Goal: Check status

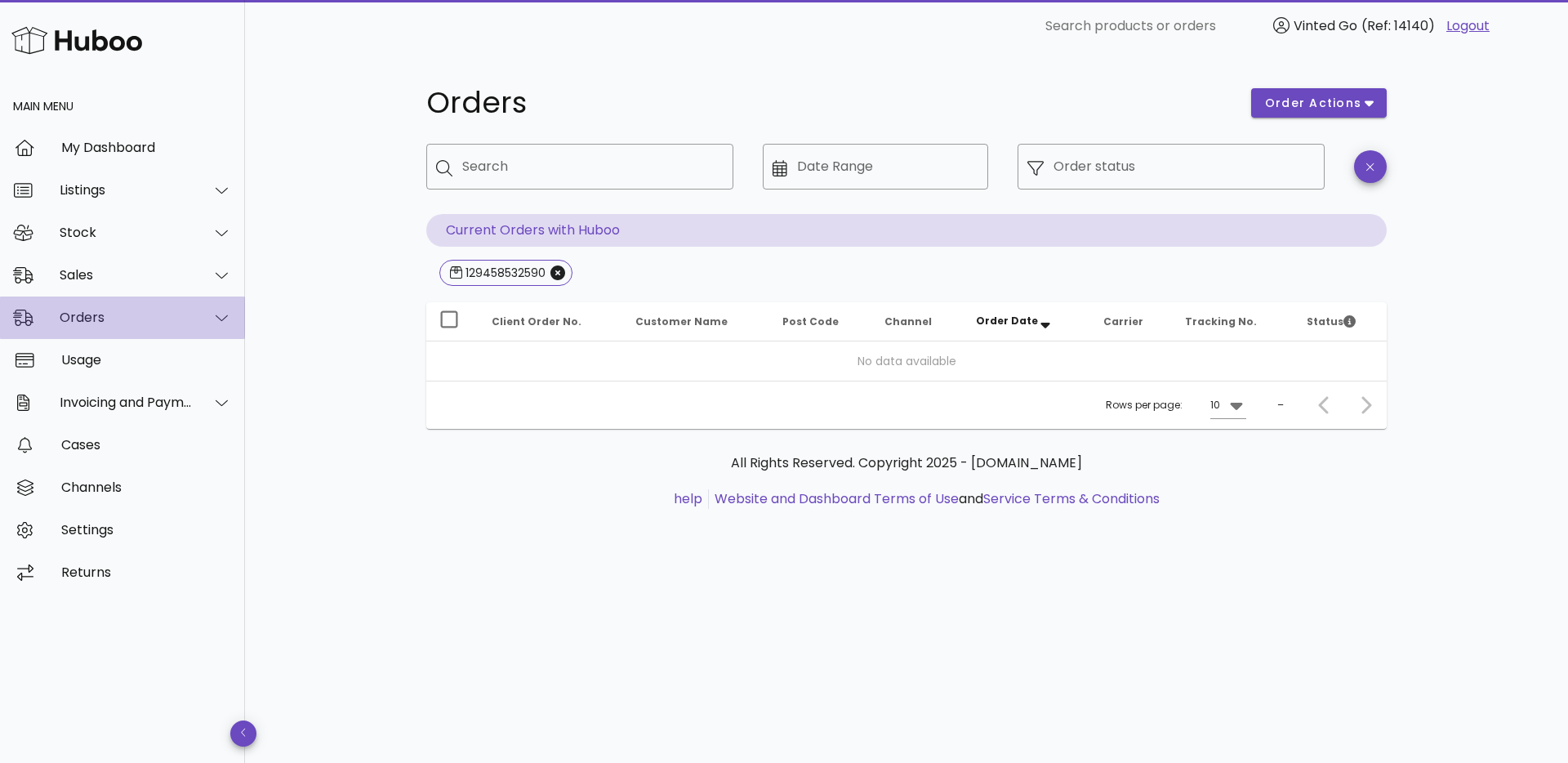
click at [98, 327] on div "Orders" at bounding box center [122, 318] width 245 height 43
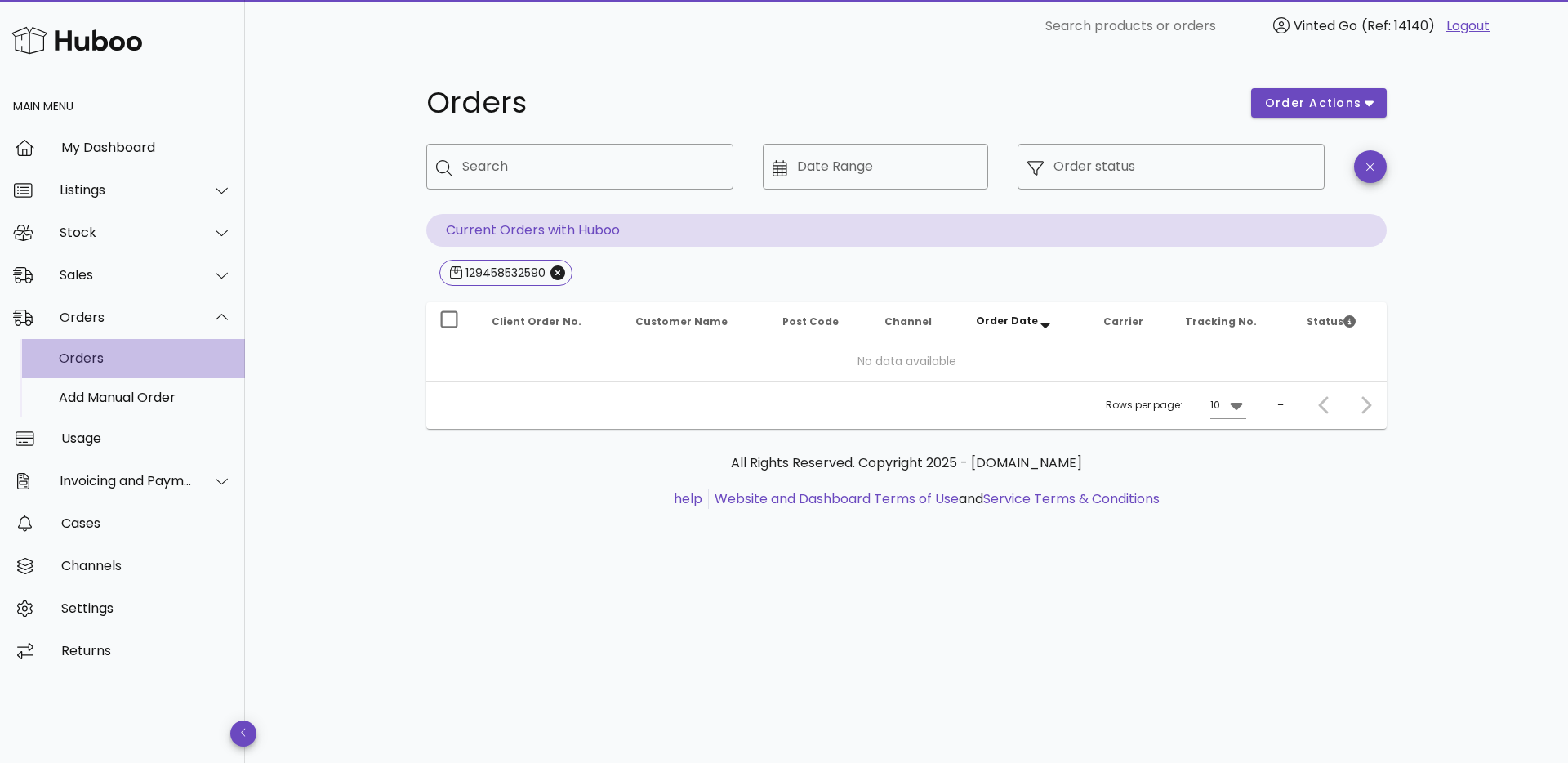
click at [107, 370] on div "Orders" at bounding box center [146, 358] width 174 height 35
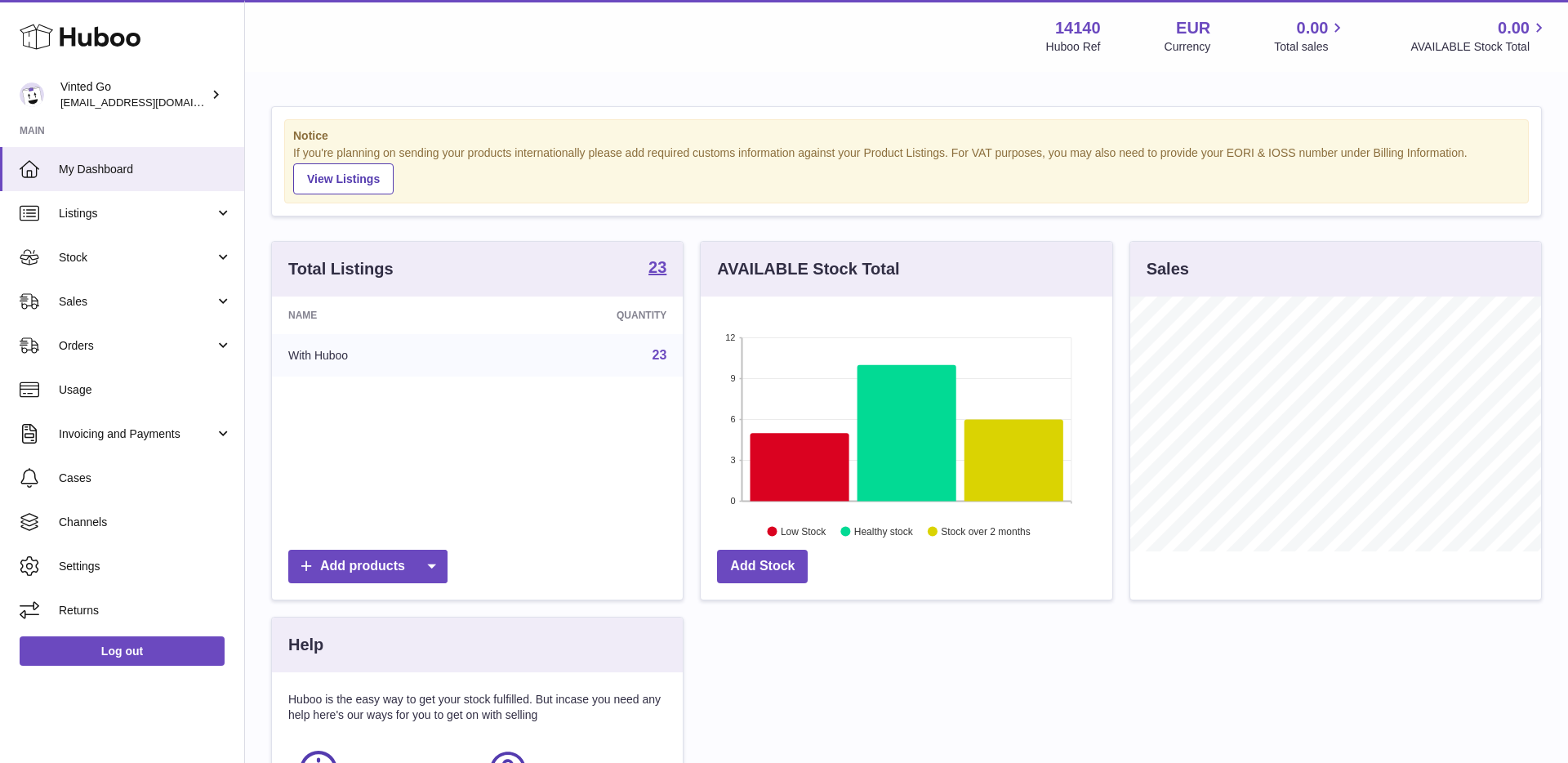
scroll to position [255, 410]
click at [120, 336] on link "Orders" at bounding box center [121, 345] width 244 height 44
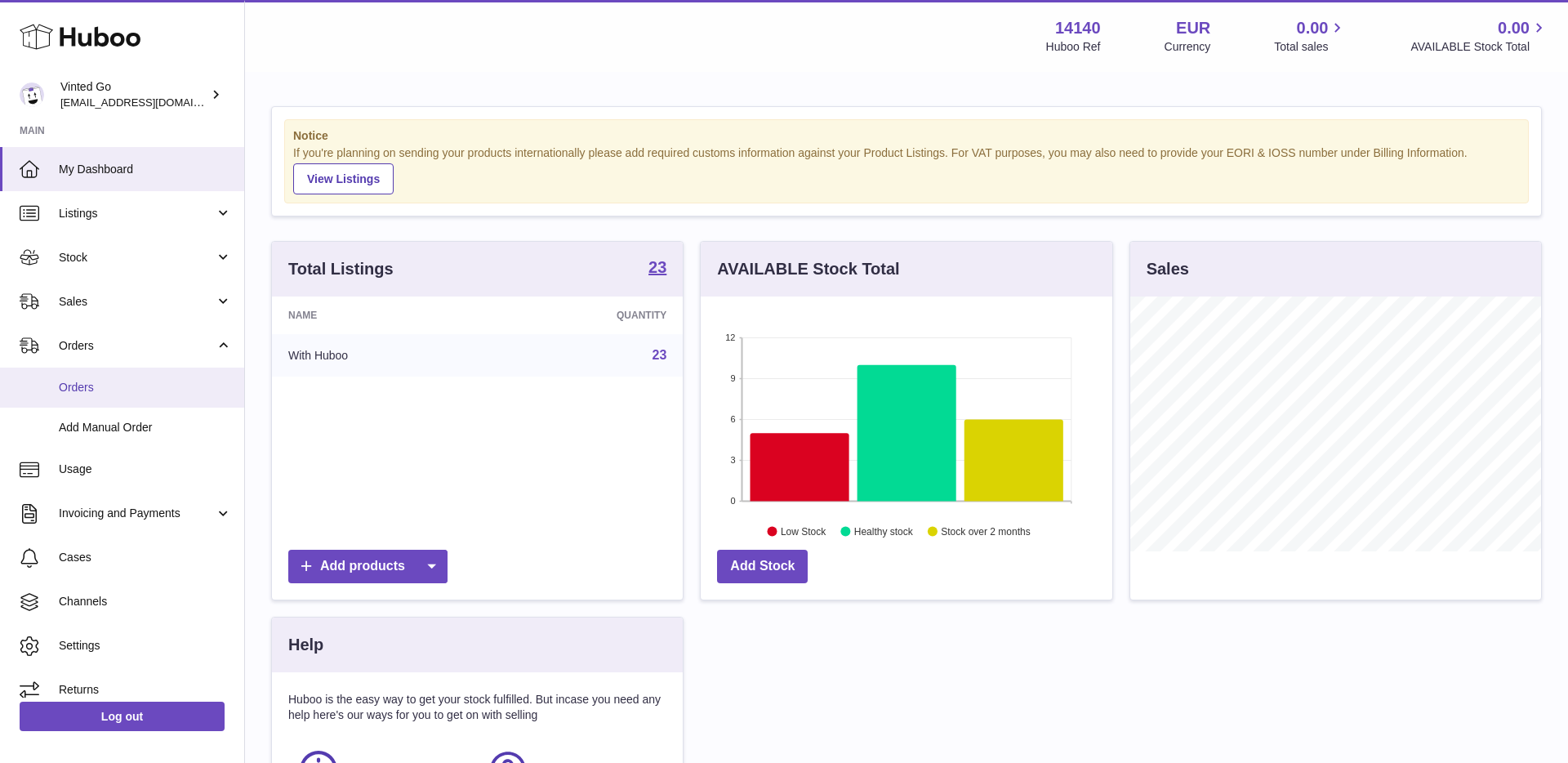
click at [114, 372] on link "Orders" at bounding box center [121, 388] width 244 height 40
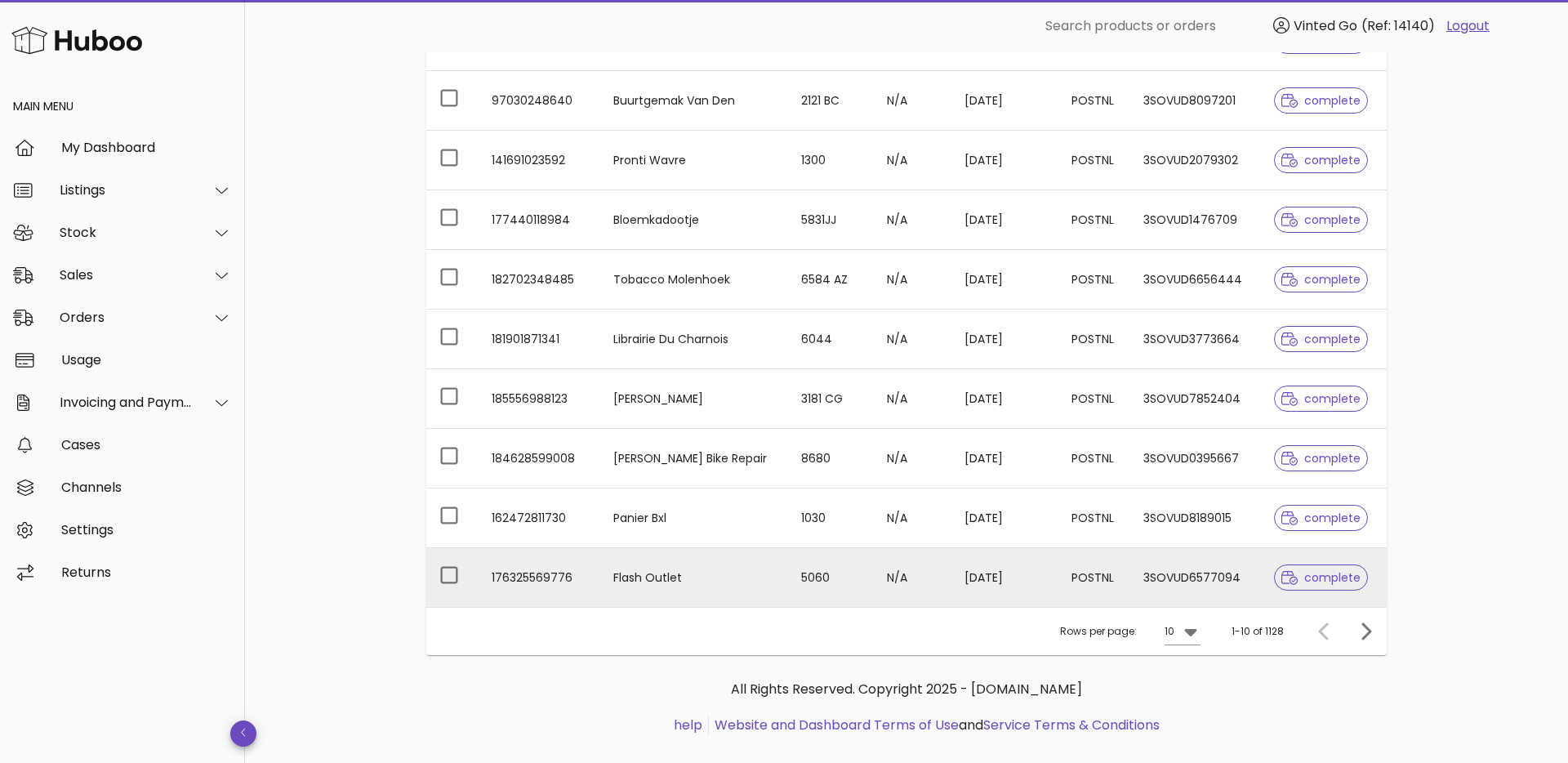
scroll to position [289, 0]
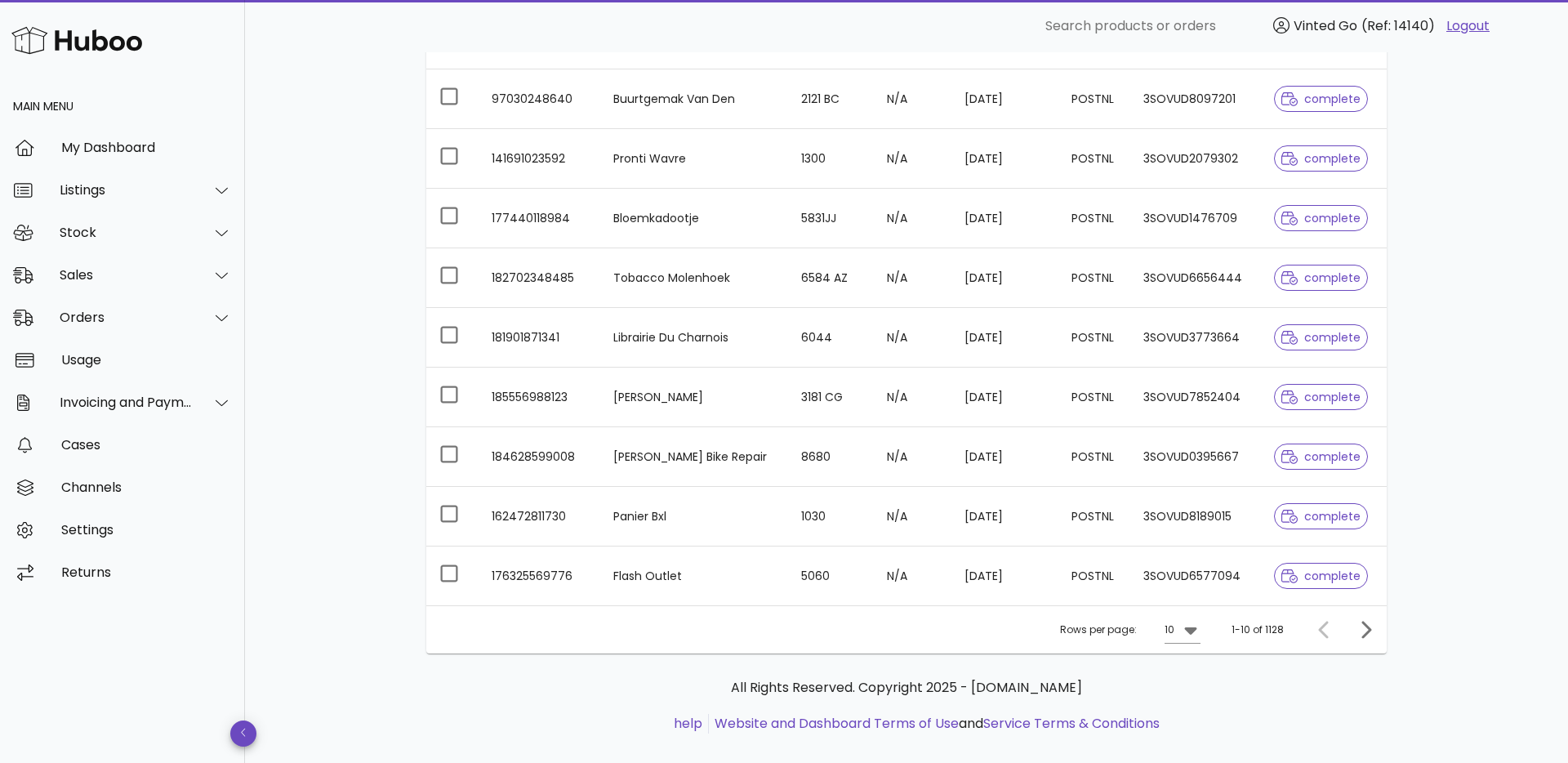
click at [1347, 552] on div "complete" at bounding box center [1321, 576] width 94 height 59
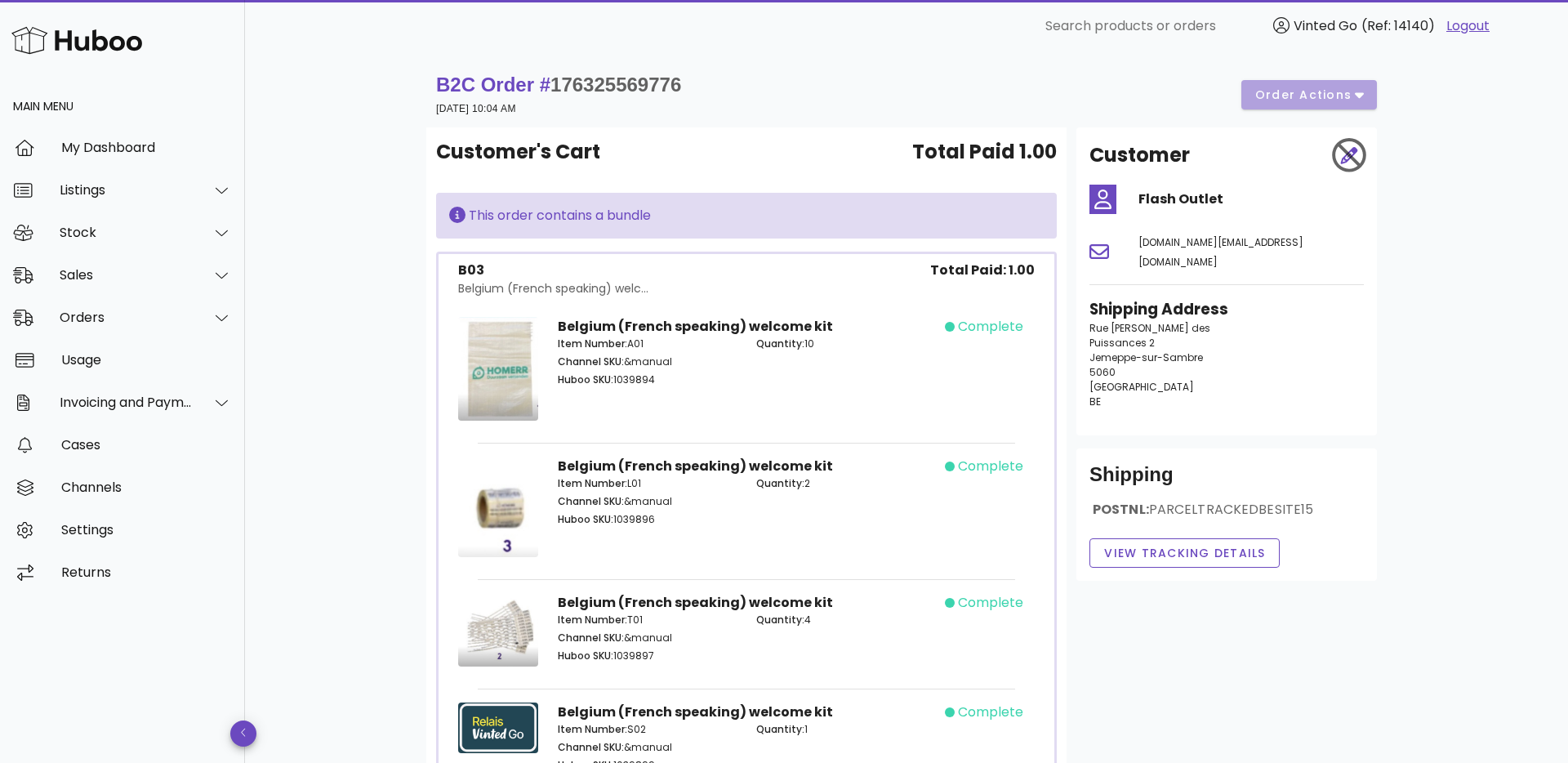
scroll to position [285, 0]
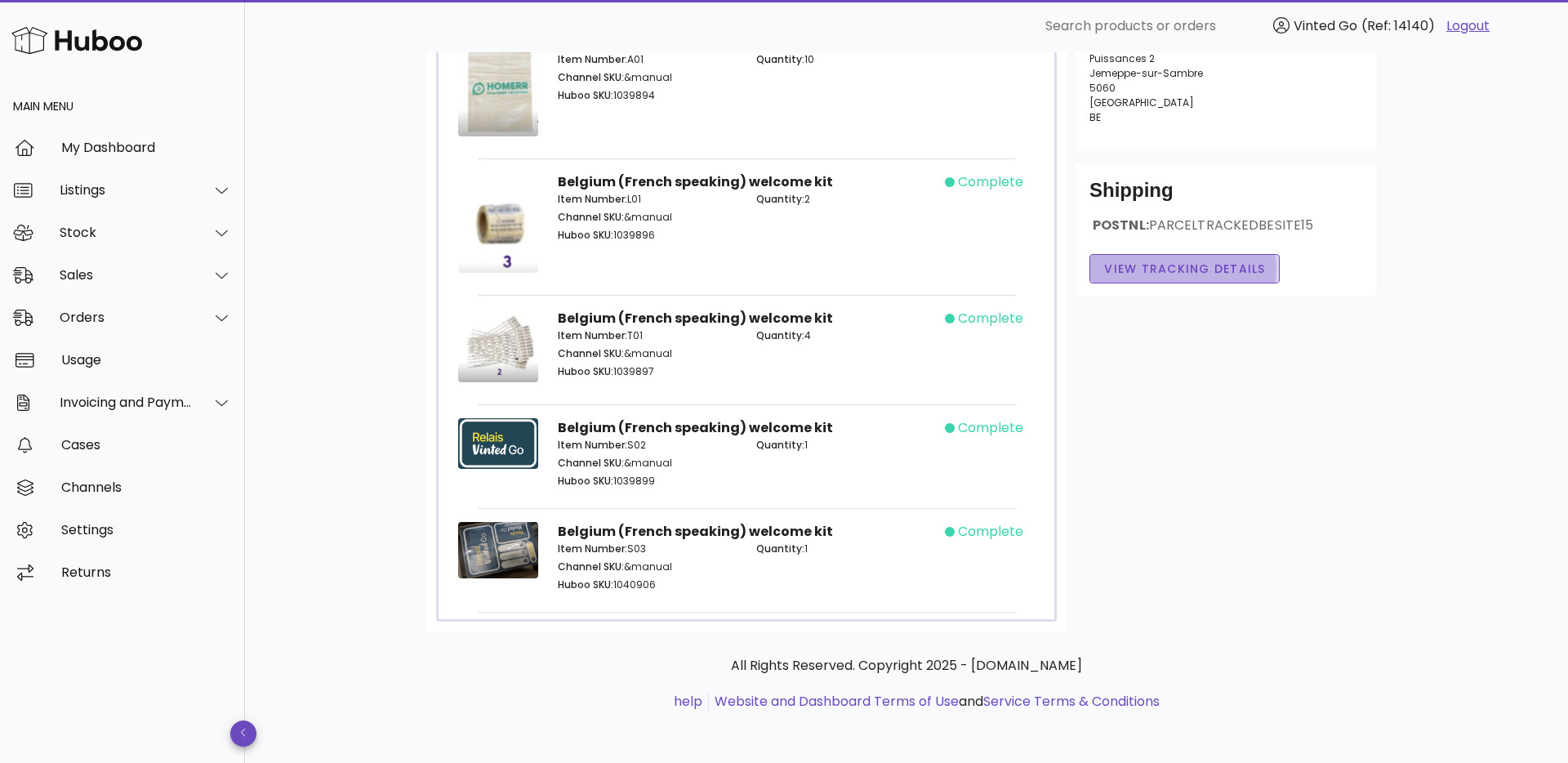
click at [1184, 263] on button "View Tracking details" at bounding box center [1184, 269] width 190 height 30
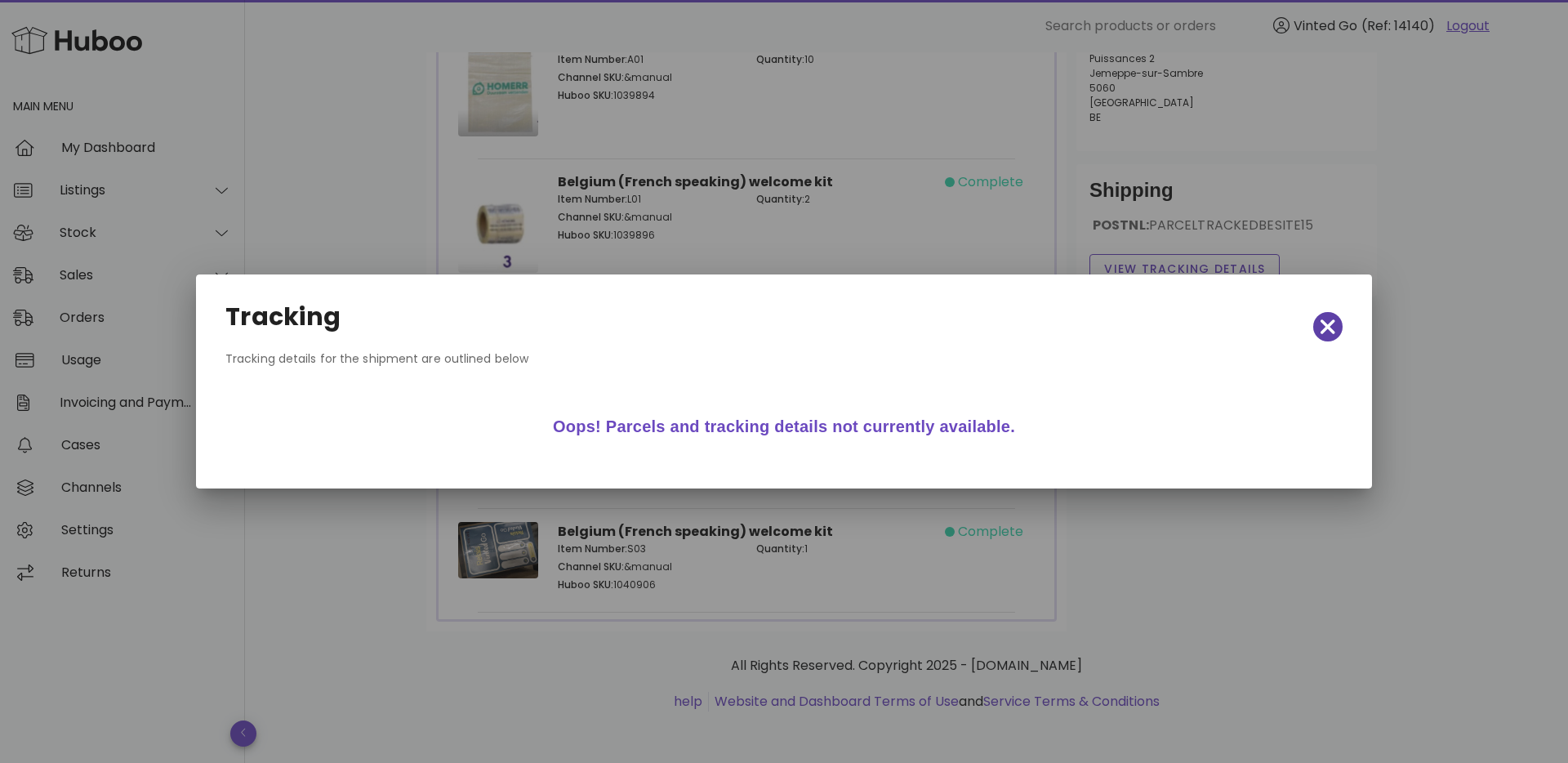
drag, startPoint x: 1333, startPoint y: 327, endPoint x: 1296, endPoint y: 285, distance: 56.0
click at [1333, 327] on icon "button" at bounding box center [1328, 326] width 15 height 23
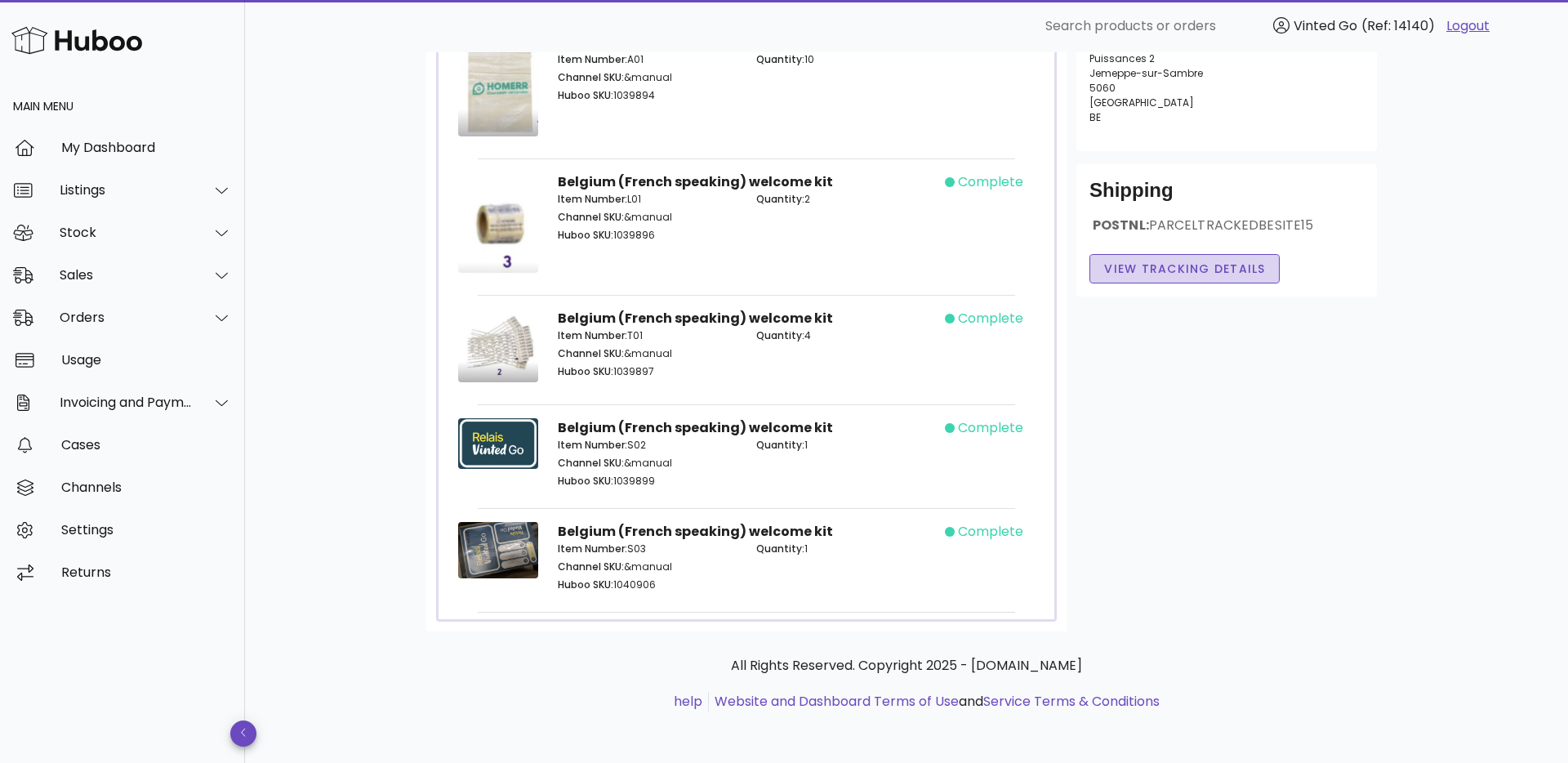
click at [1231, 260] on span "View Tracking details" at bounding box center [1184, 269] width 162 height 17
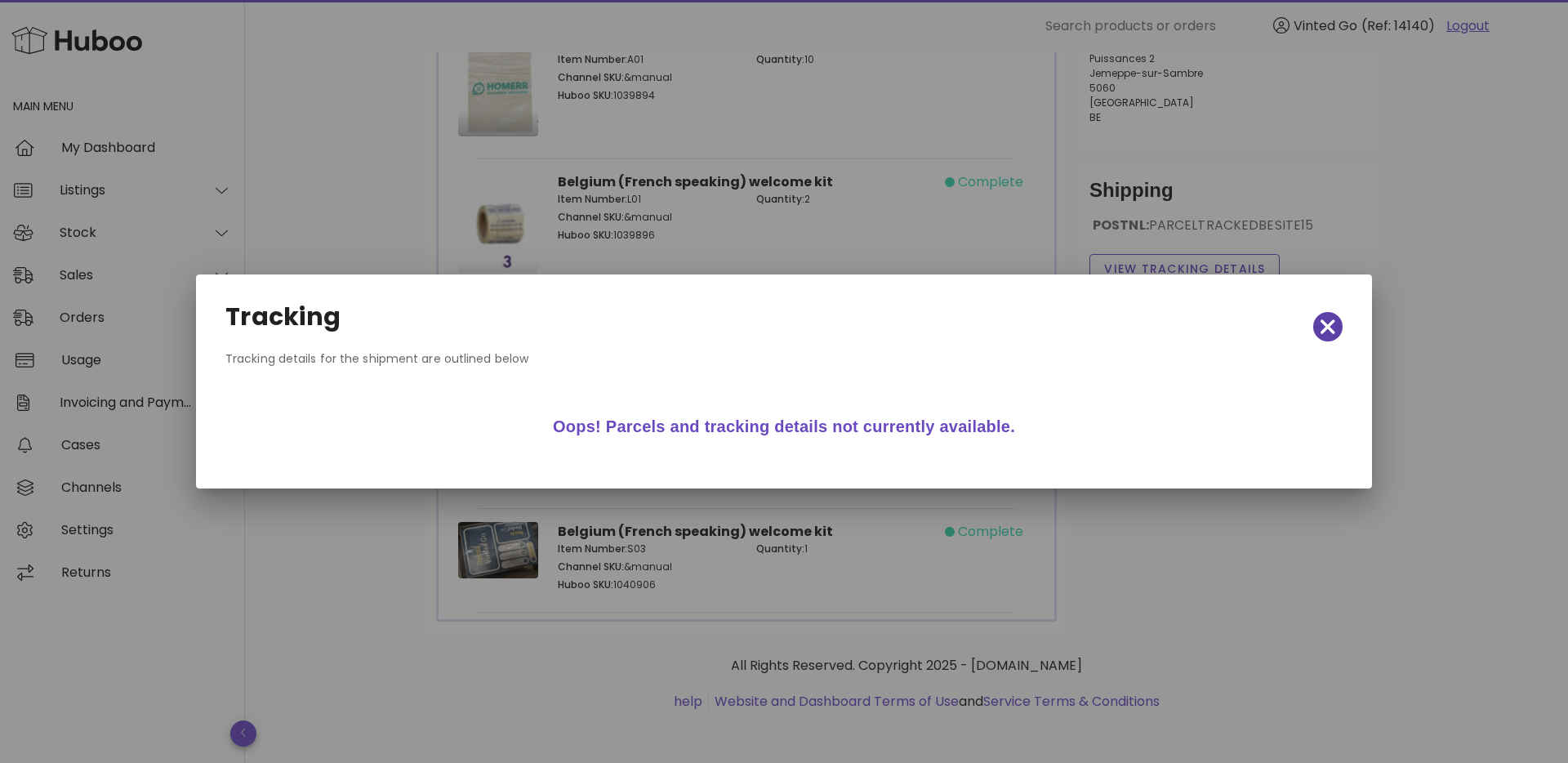
click at [1317, 336] on span "button" at bounding box center [1329, 326] width 30 height 23
